Goal: Transaction & Acquisition: Purchase product/service

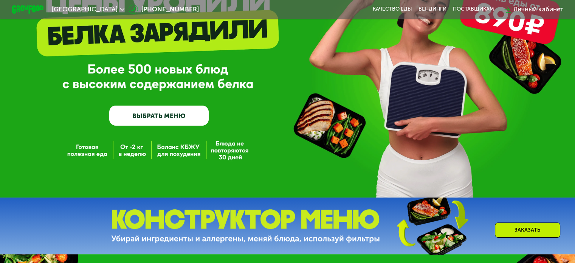
scroll to position [76, 0]
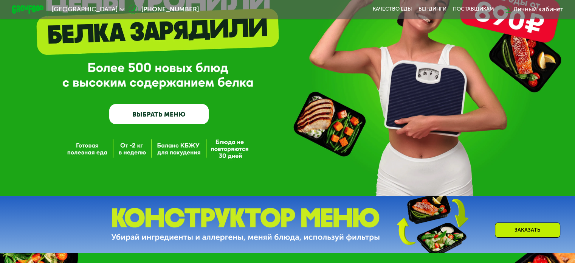
click at [155, 115] on link "ВЫБРАТЬ МЕНЮ" at bounding box center [158, 114] width 99 height 20
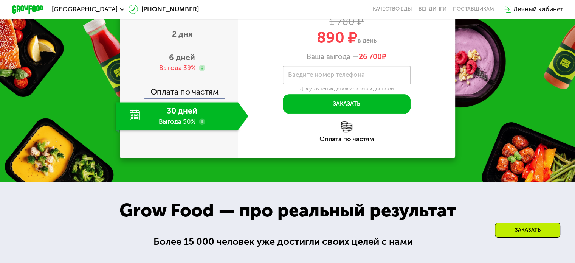
scroll to position [264, 0]
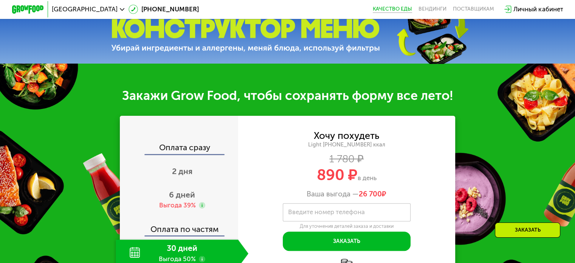
click at [396, 12] on link "Качество еды" at bounding box center [392, 9] width 39 height 6
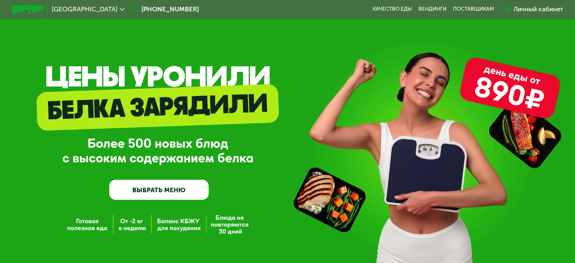
drag, startPoint x: 165, startPoint y: 195, endPoint x: 165, endPoint y: 192, distance: 3.8
click at [165, 195] on link "ВЫБРАТЬ МЕНЮ" at bounding box center [158, 189] width 99 height 20
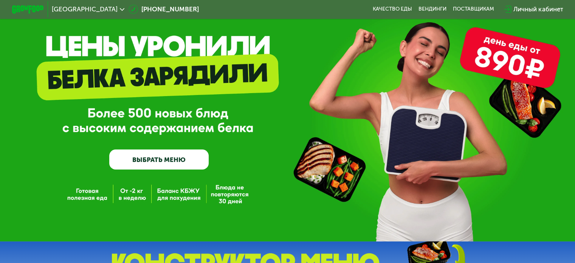
click at [164, 190] on div "GrowFood — доставка правильного питания ВЫБРАТЬ МЕНЮ" at bounding box center [287, 105] width 575 height 271
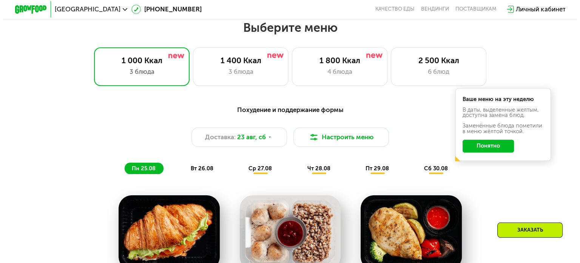
scroll to position [340, 0]
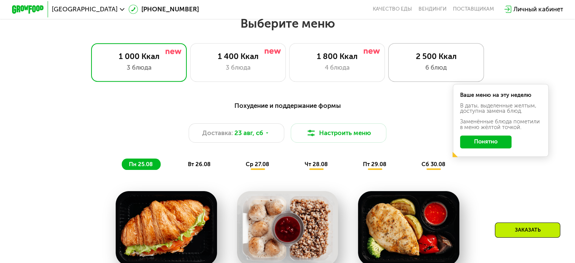
click at [425, 68] on div "6 блюд" at bounding box center [435, 67] width 79 height 9
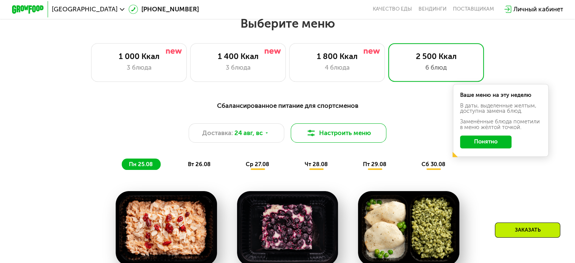
click at [318, 134] on button "Настроить меню" at bounding box center [339, 132] width 96 height 19
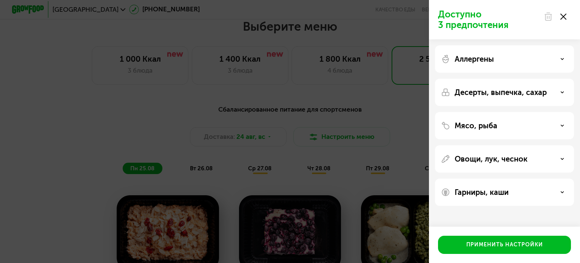
click at [474, 61] on p "Аллергены" at bounding box center [474, 58] width 39 height 9
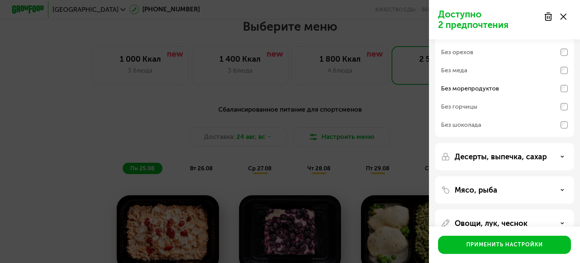
scroll to position [38, 0]
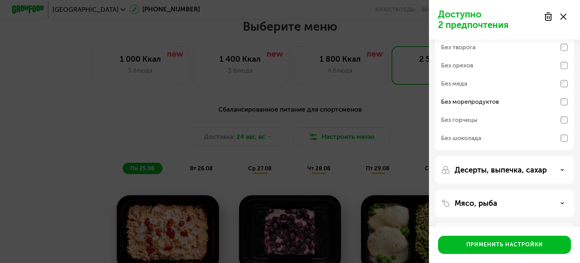
click at [540, 167] on p "Десерты, выпечка, сахар" at bounding box center [501, 169] width 92 height 9
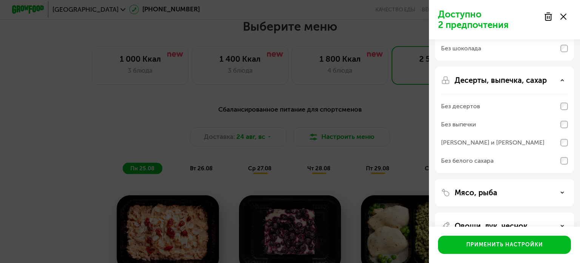
scroll to position [151, 0]
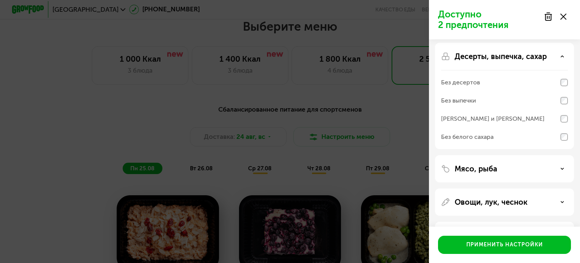
click at [535, 188] on div "Мясо, рыба" at bounding box center [504, 201] width 139 height 27
click at [536, 167] on div "Мясо, рыба" at bounding box center [504, 168] width 127 height 9
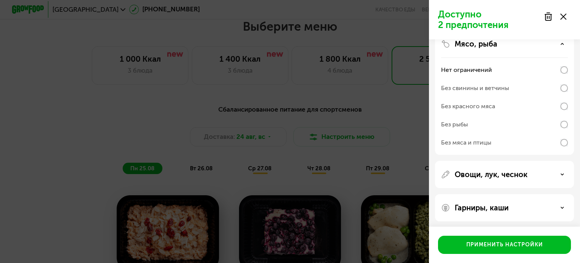
scroll to position [278, 0]
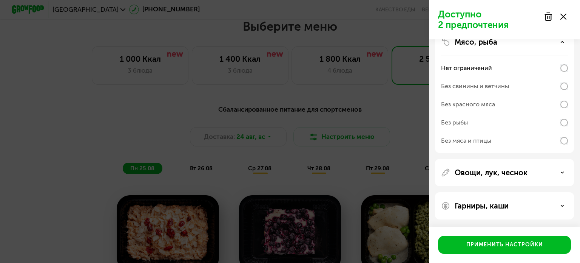
click at [515, 211] on div "Гарниры, каши" at bounding box center [504, 205] width 139 height 27
click at [515, 204] on div "Гарниры, каши" at bounding box center [504, 205] width 127 height 9
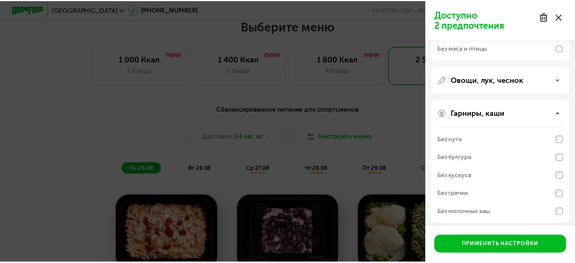
scroll to position [375, 0]
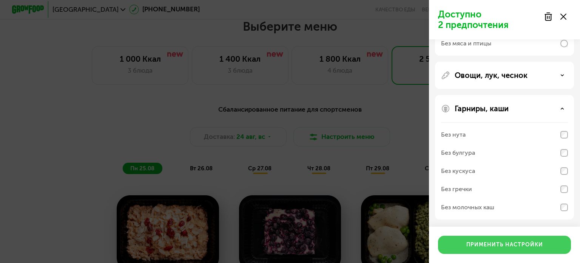
drag, startPoint x: 526, startPoint y: 244, endPoint x: 521, endPoint y: 235, distance: 10.3
click at [526, 243] on div "Применить настройки" at bounding box center [505, 245] width 77 height 8
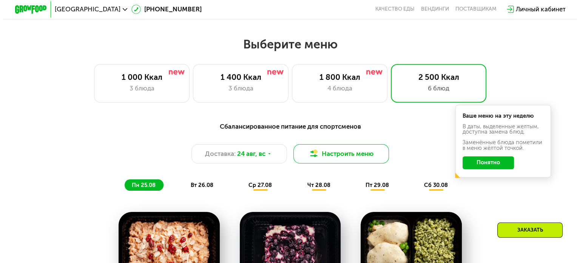
scroll to position [302, 0]
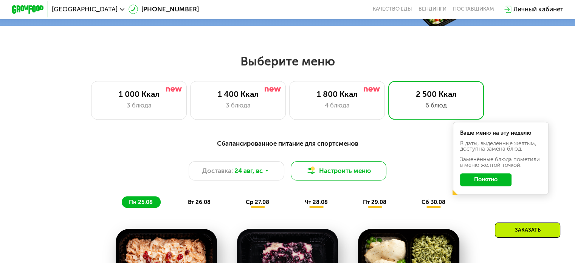
click at [341, 170] on button "Настроить меню" at bounding box center [339, 170] width 96 height 19
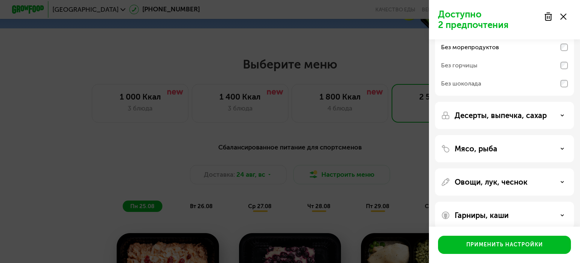
scroll to position [102, 0]
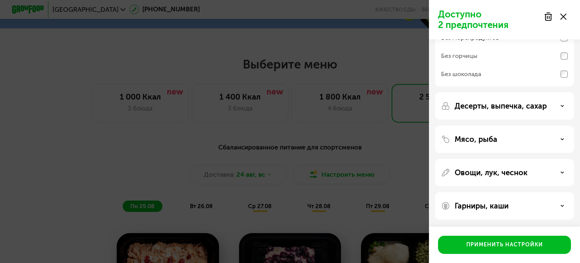
click at [516, 203] on div "Гарниры, каши" at bounding box center [504, 205] width 127 height 9
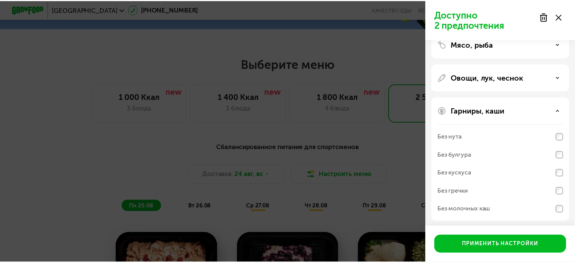
scroll to position [199, 0]
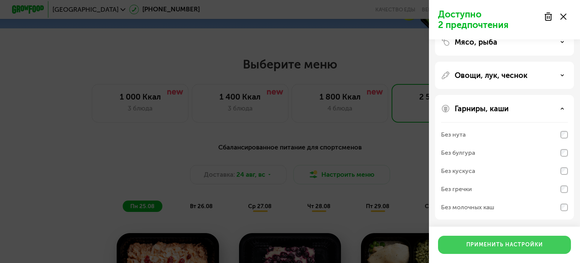
drag, startPoint x: 546, startPoint y: 239, endPoint x: 538, endPoint y: 229, distance: 12.2
click at [545, 238] on button "Применить настройки" at bounding box center [504, 244] width 133 height 18
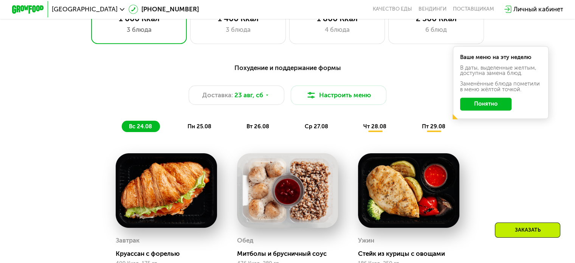
scroll to position [416, 0]
